Goal: Transaction & Acquisition: Purchase product/service

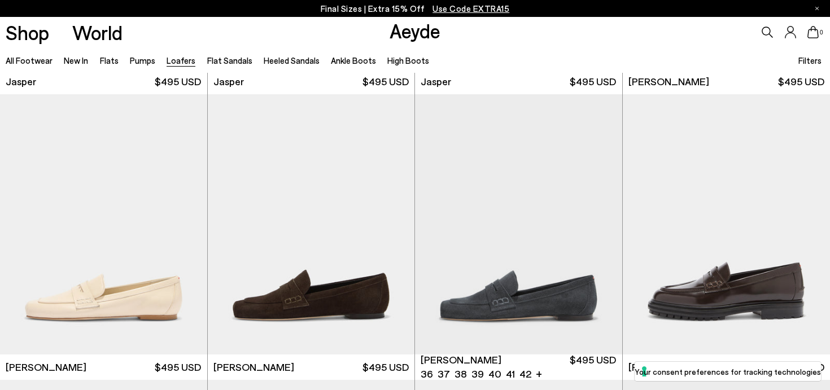
scroll to position [666, 0]
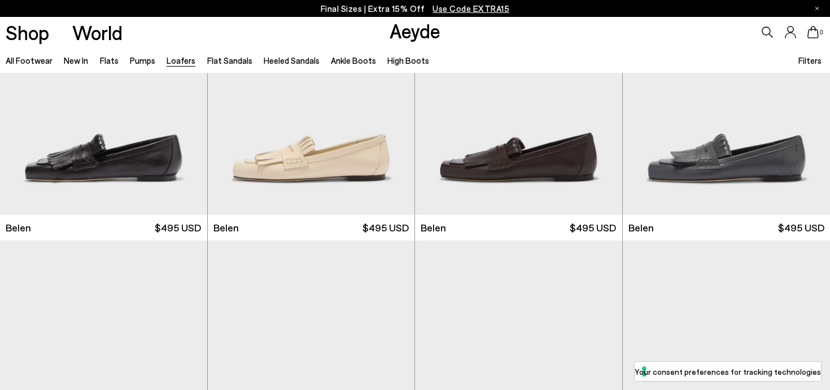
scroll to position [81, 0]
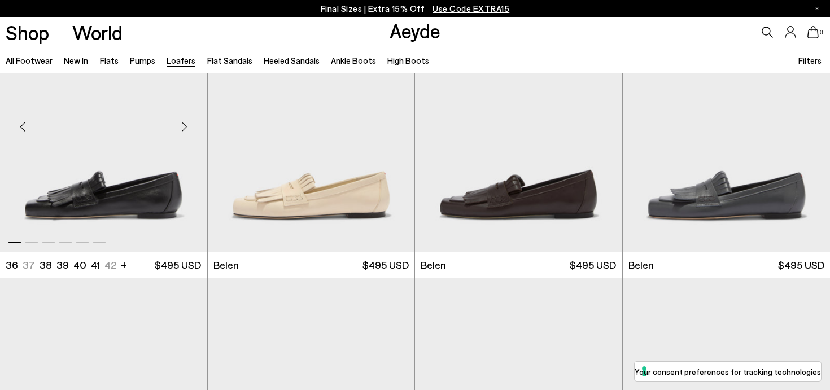
click at [146, 191] on img "1 / 6" at bounding box center [103, 122] width 207 height 260
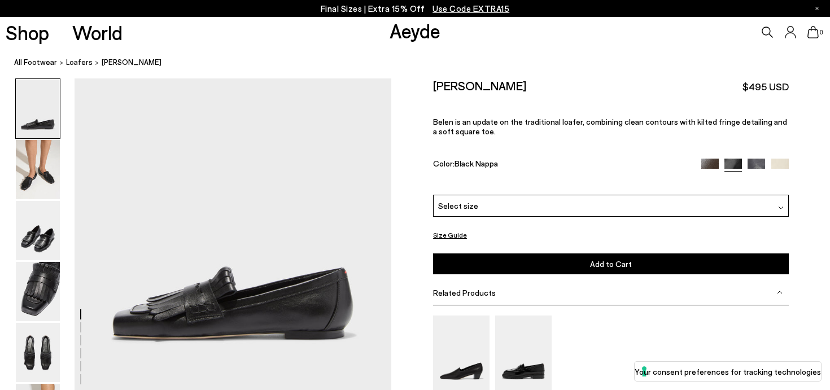
scroll to position [110, 0]
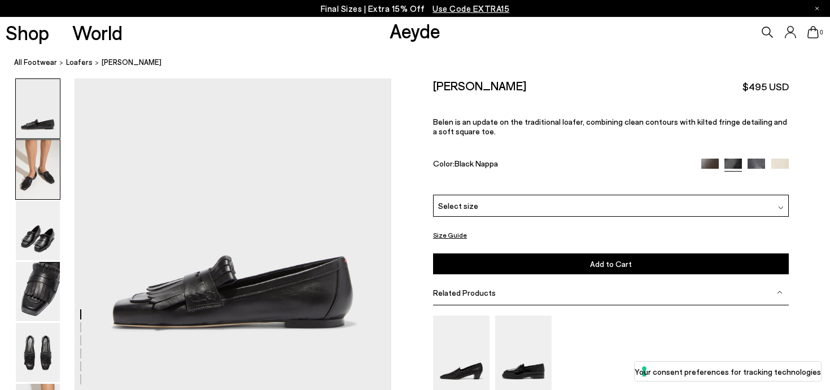
click at [35, 177] on img at bounding box center [38, 169] width 44 height 59
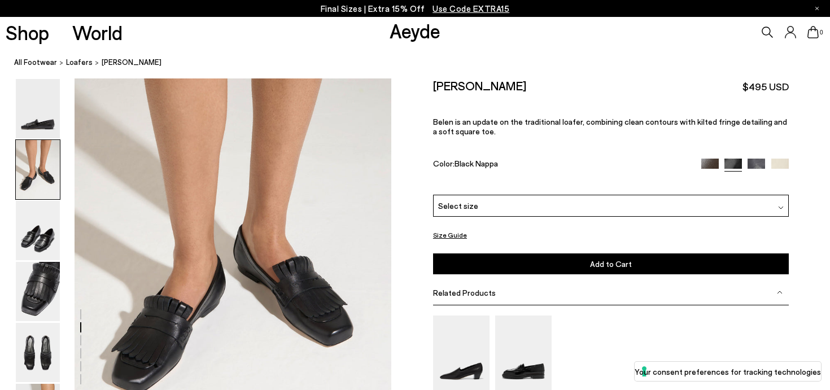
scroll to position [470, 0]
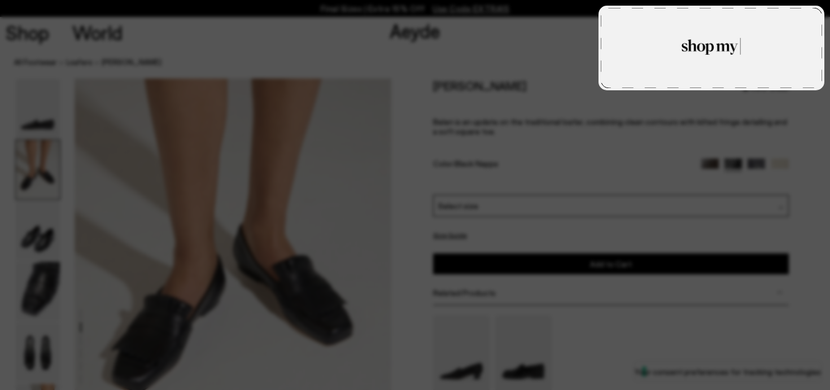
type textarea "**********"
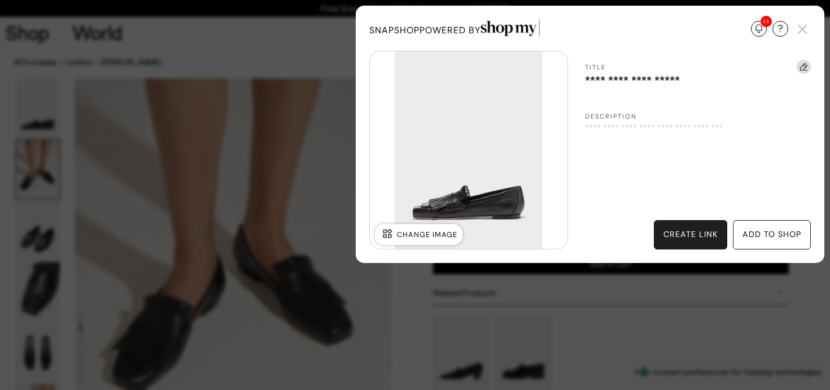
click at [695, 234] on div "create link" at bounding box center [690, 235] width 54 height 12
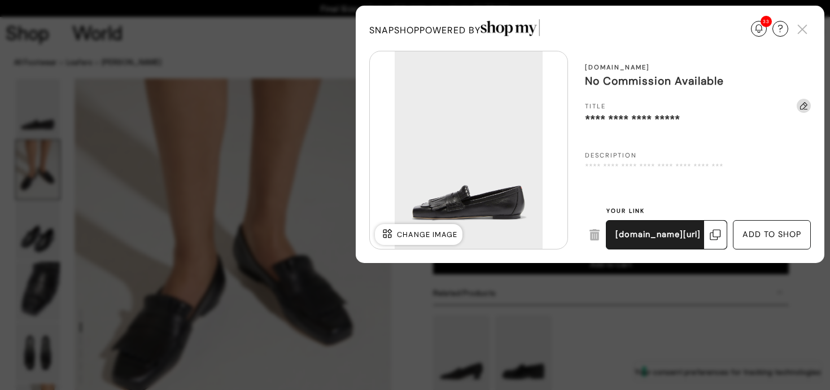
click at [509, 292] on div "Update Required We've detected that you are using an old version of SnapShop. I…" at bounding box center [415, 195] width 830 height 390
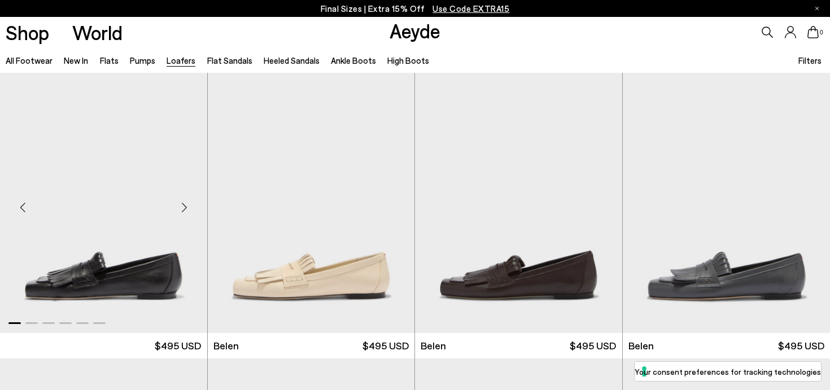
click at [106, 275] on img "1 / 6" at bounding box center [103, 203] width 207 height 260
